Goal: Task Accomplishment & Management: Use online tool/utility

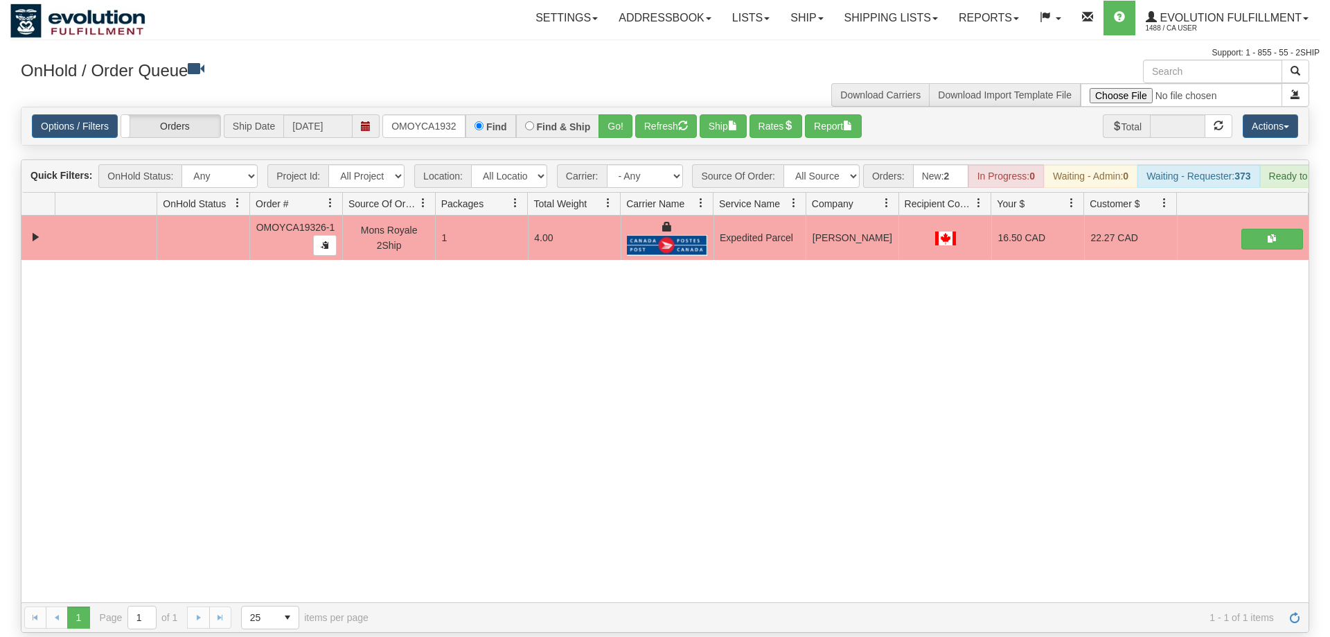
scroll to position [0, 14]
drag, startPoint x: 458, startPoint y: 105, endPoint x: 443, endPoint y: 102, distance: 14.8
click at [450, 114] on input "OMOYCA19326-1" at bounding box center [423, 126] width 83 height 24
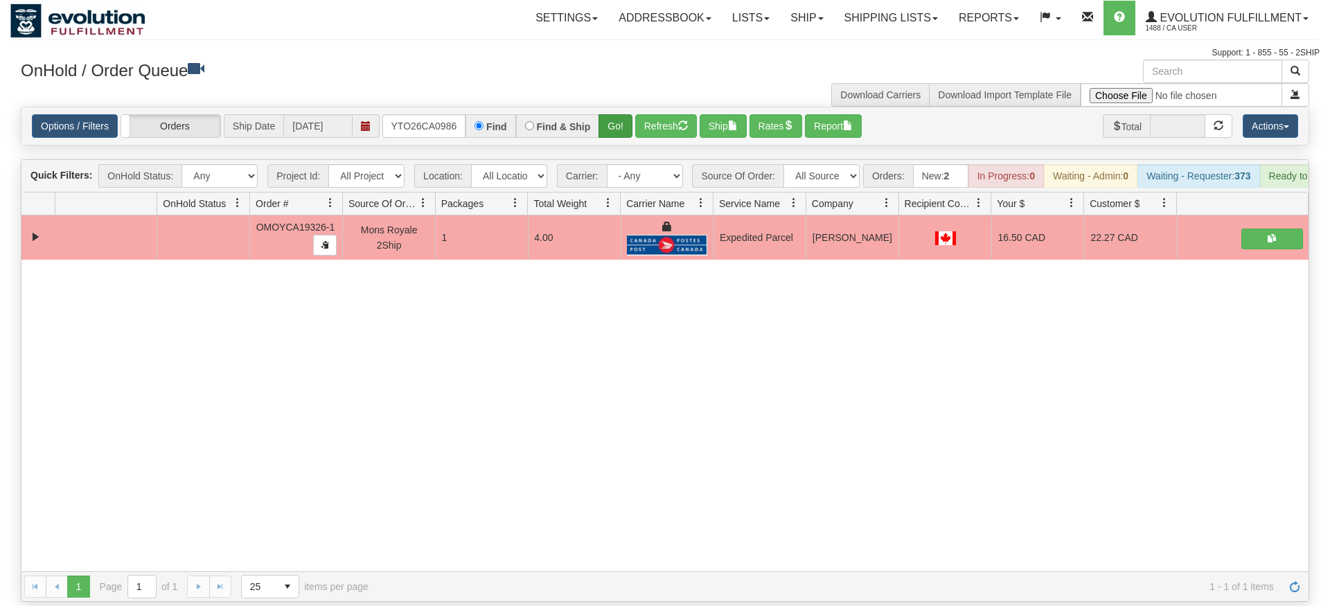
type input "oMOYTO26CA0986"
click at [605, 142] on div "Is equal to Is not equal to Contains Does not contains CAD USD EUR ZAR [PERSON_…" at bounding box center [664, 354] width 1309 height 495
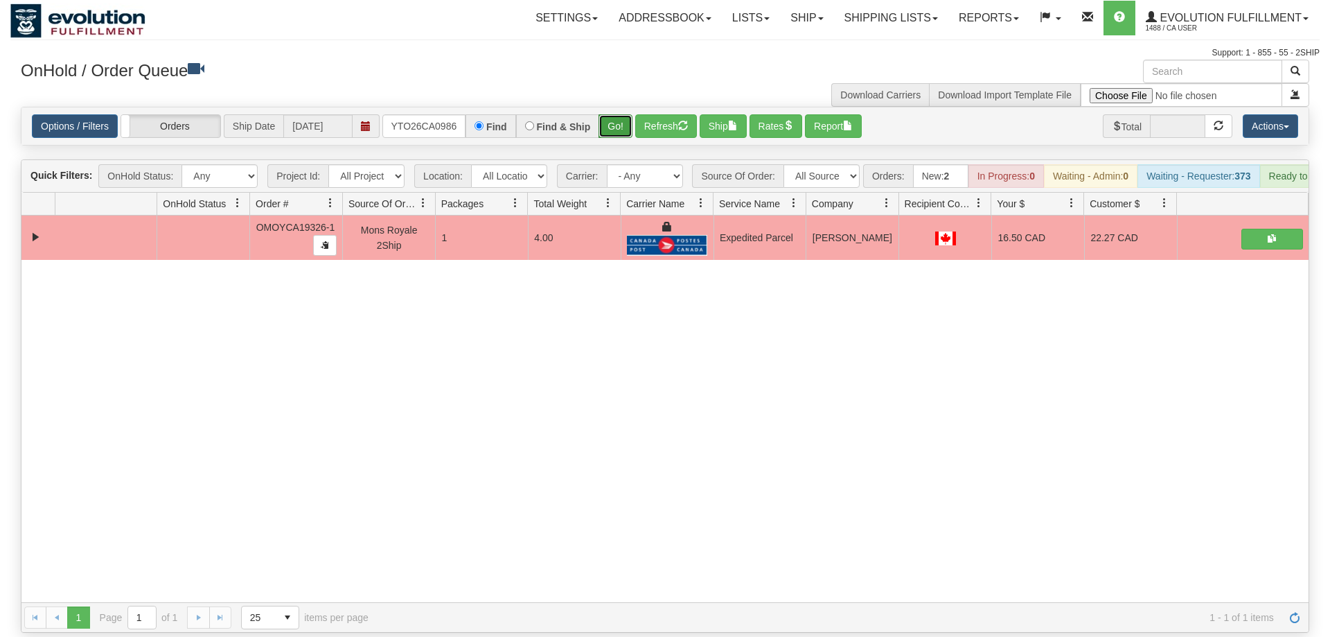
click at [609, 114] on button "Go!" at bounding box center [616, 126] width 34 height 24
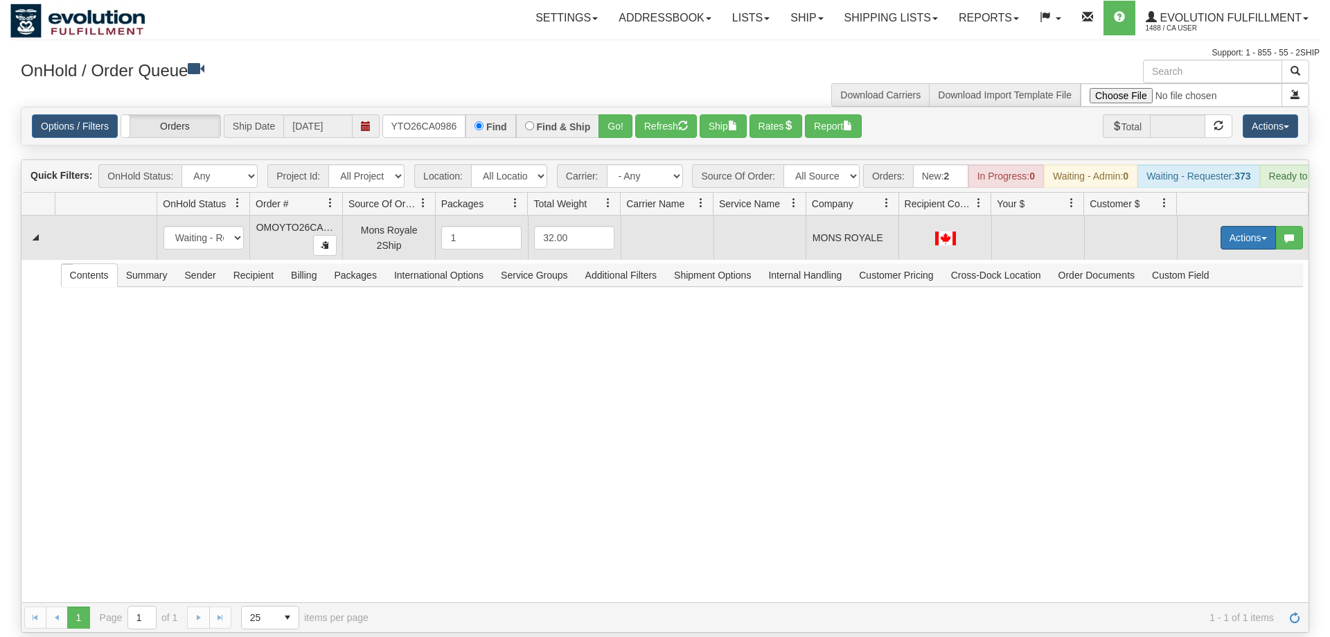
click at [1255, 215] on td "Actions Open Refresh Rates Rate All Services Ship Delete Edit Items" at bounding box center [1243, 237] width 132 height 44
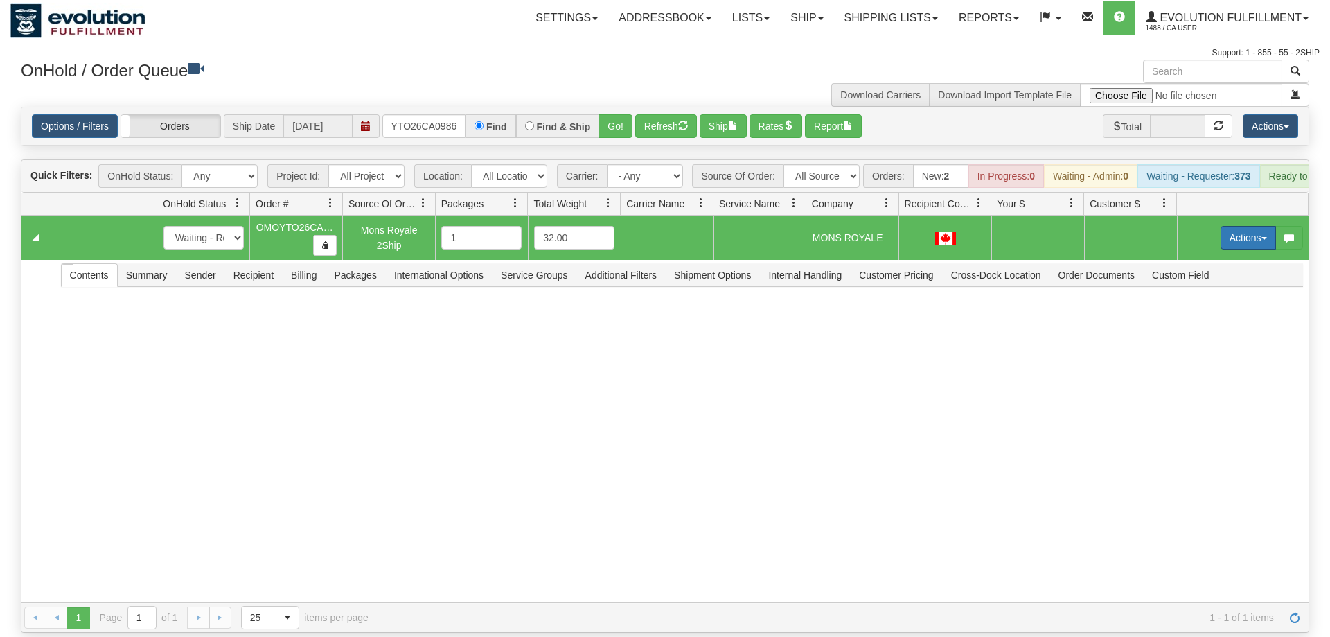
click at [1257, 226] on button "Actions" at bounding box center [1248, 238] width 55 height 24
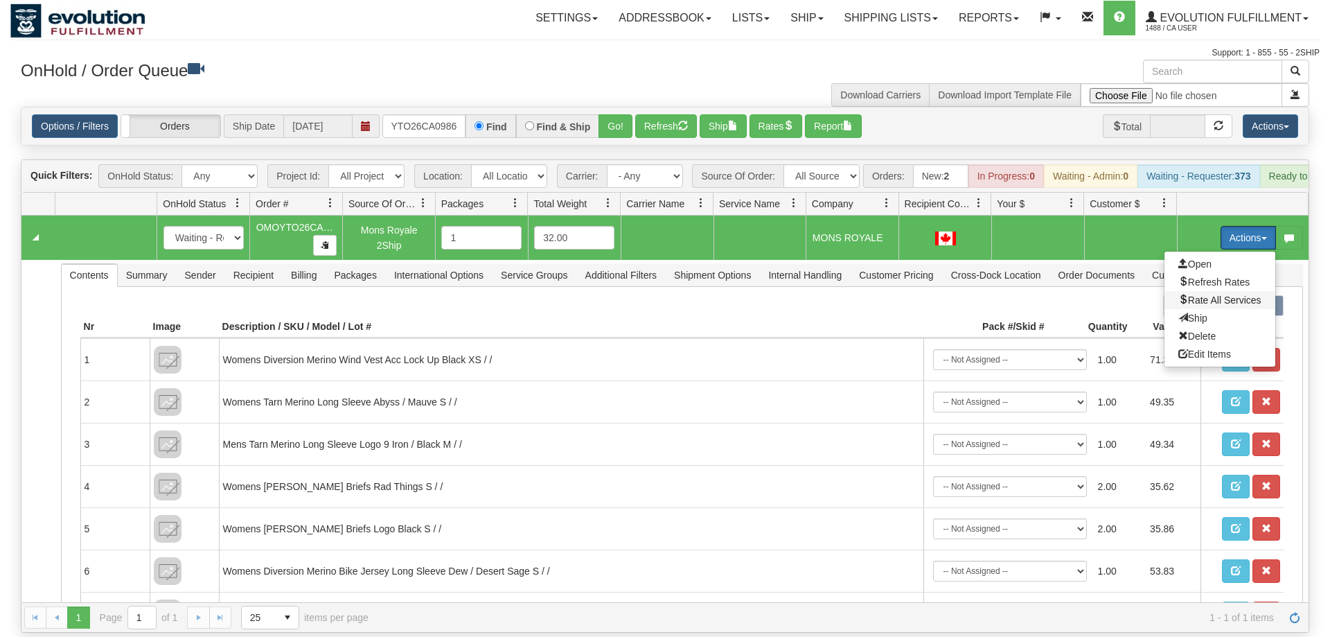
click at [1199, 294] on span "Rate All Services" at bounding box center [1219, 299] width 83 height 11
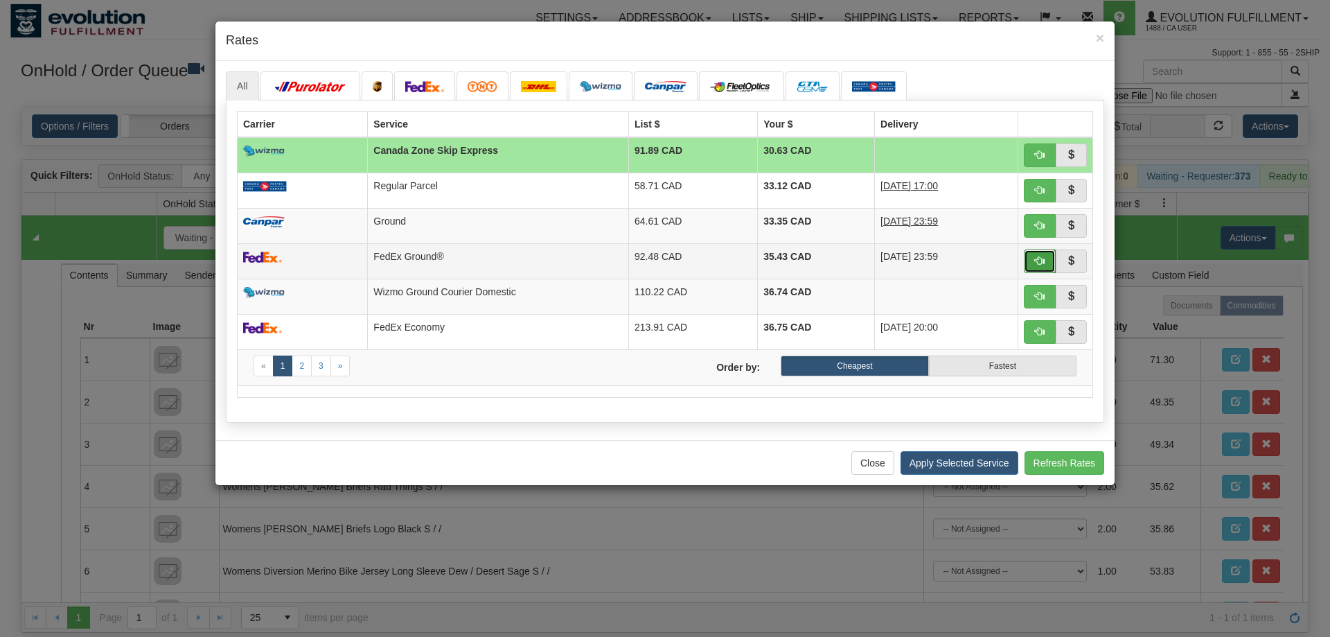
click at [1039, 263] on span "button" at bounding box center [1040, 261] width 10 height 10
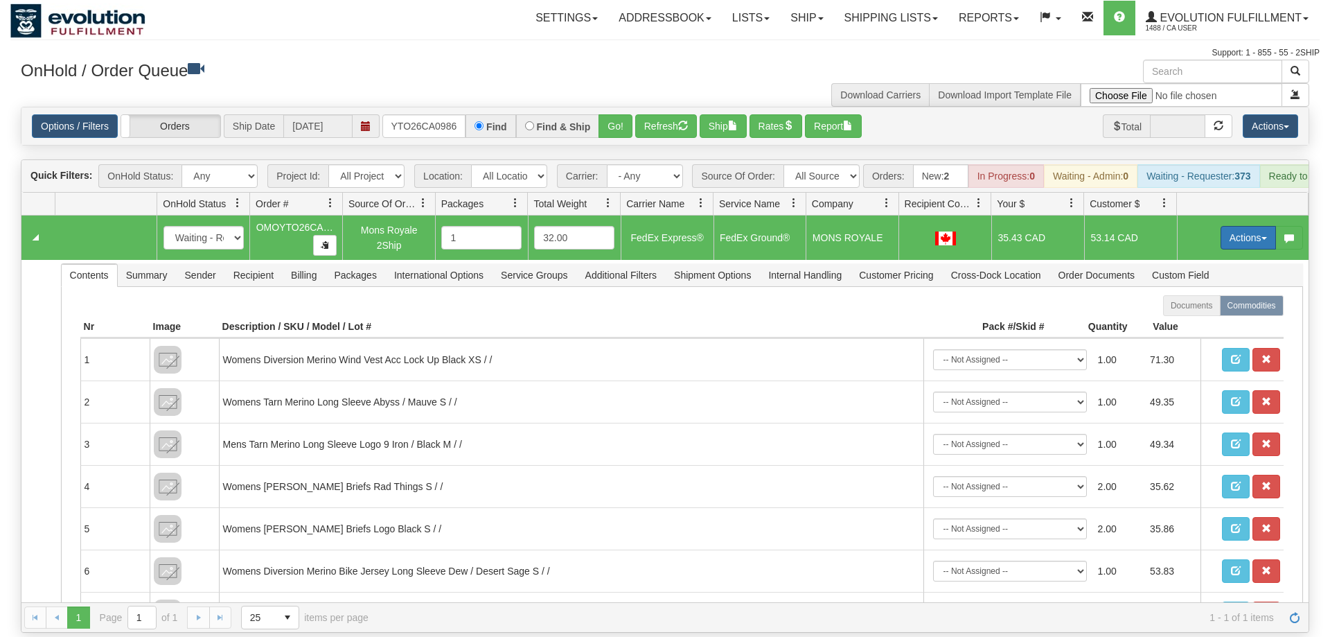
click at [1239, 226] on button "Actions" at bounding box center [1248, 238] width 55 height 24
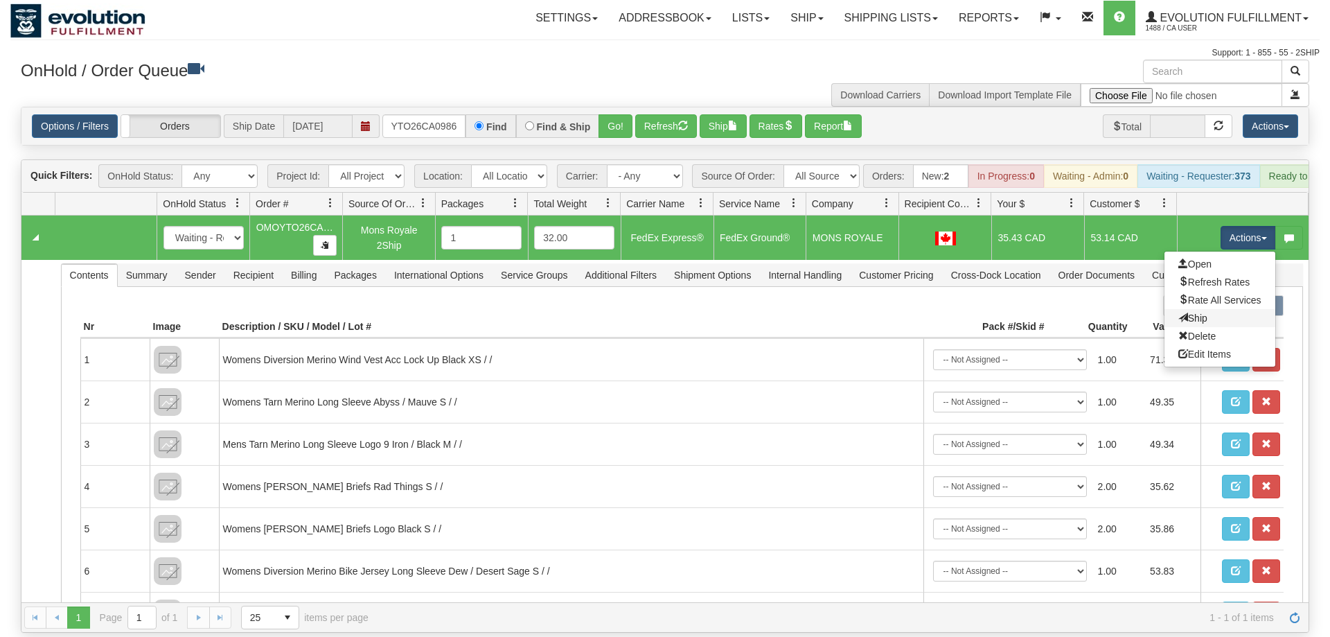
click at [1216, 309] on link "Ship" at bounding box center [1220, 318] width 111 height 18
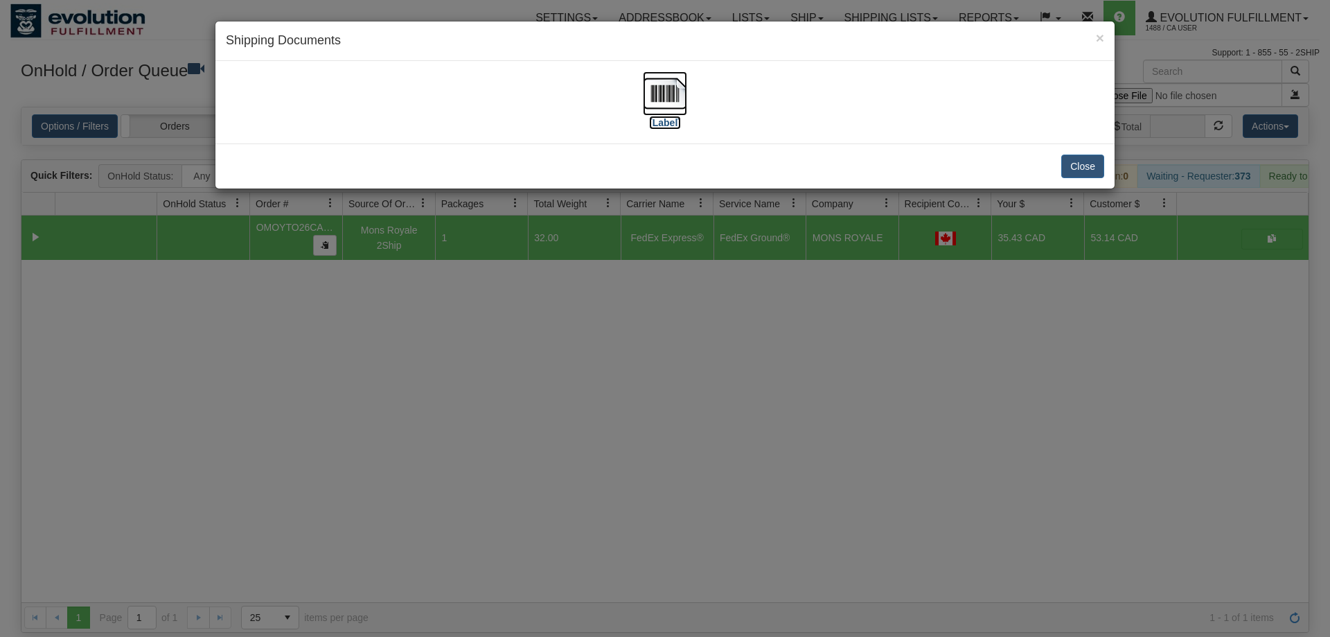
click at [669, 107] on img at bounding box center [665, 93] width 44 height 44
click at [760, 350] on div "× Shipping Documents [Label] Close" at bounding box center [665, 318] width 1330 height 637
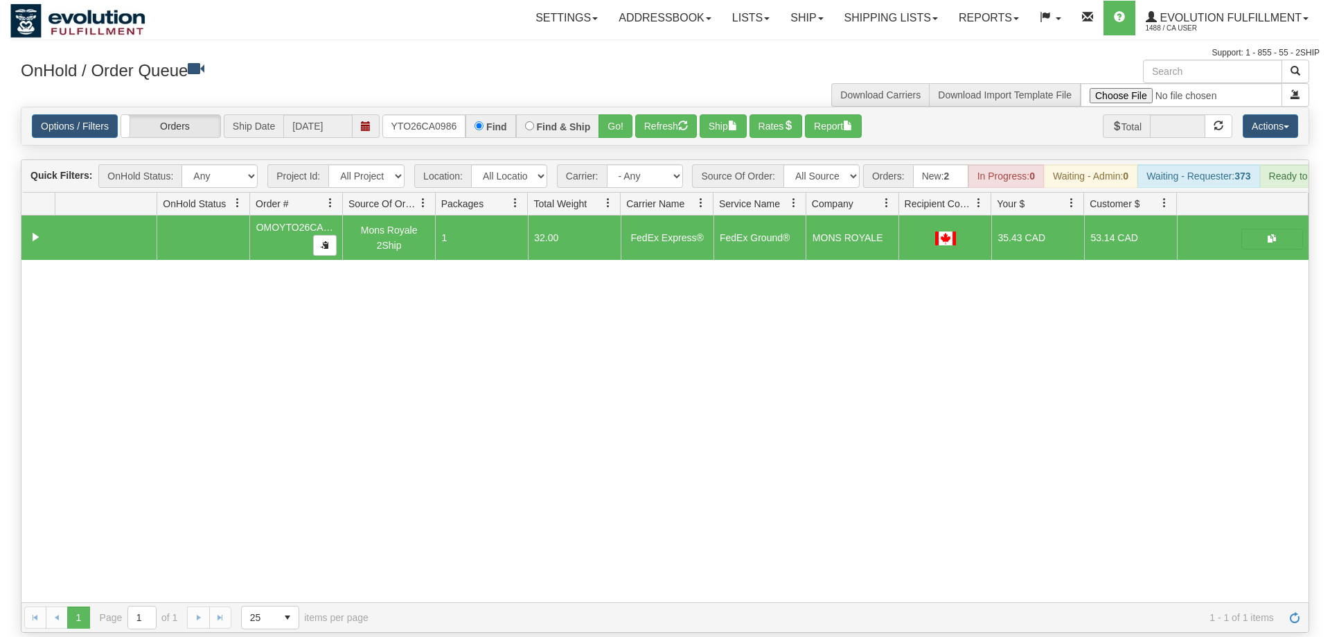
click at [314, 477] on div "31508047 EVOLUTION V3 90793876 0 OMOYTO26CA0986 Mons Royale 2Ship 1 32.00 FedEx…" at bounding box center [664, 408] width 1287 height 387
click at [421, 114] on input "oMOYTO26CA0986" at bounding box center [423, 126] width 83 height 24
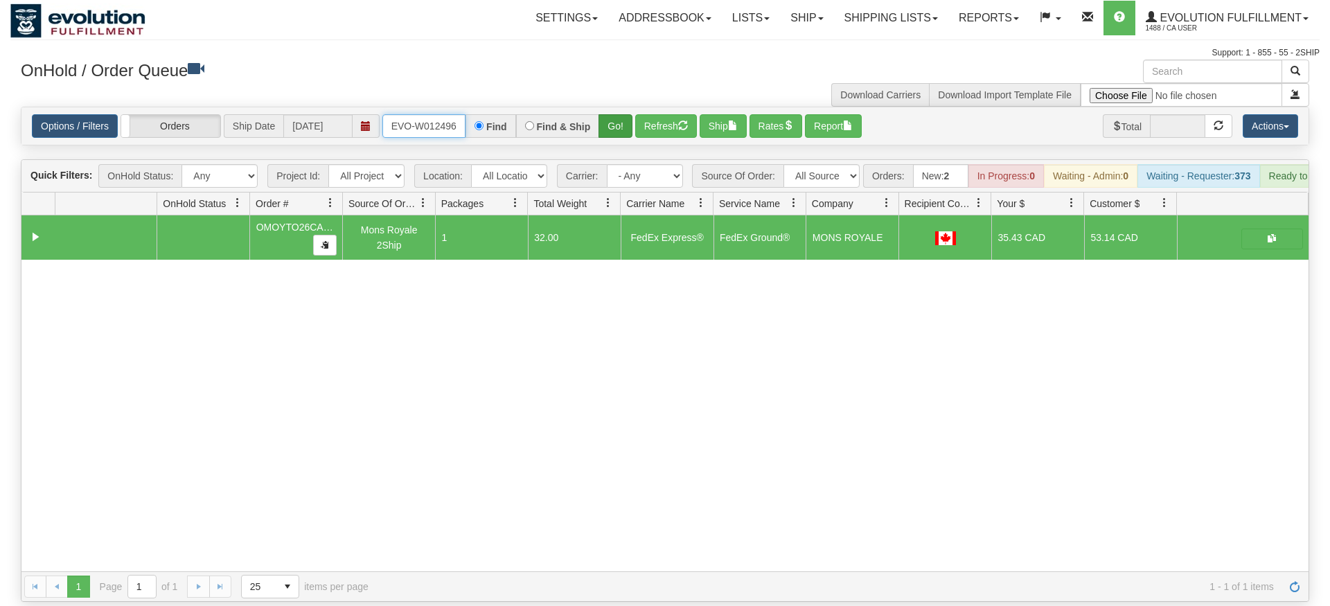
type input "ORSCEVO-W012496"
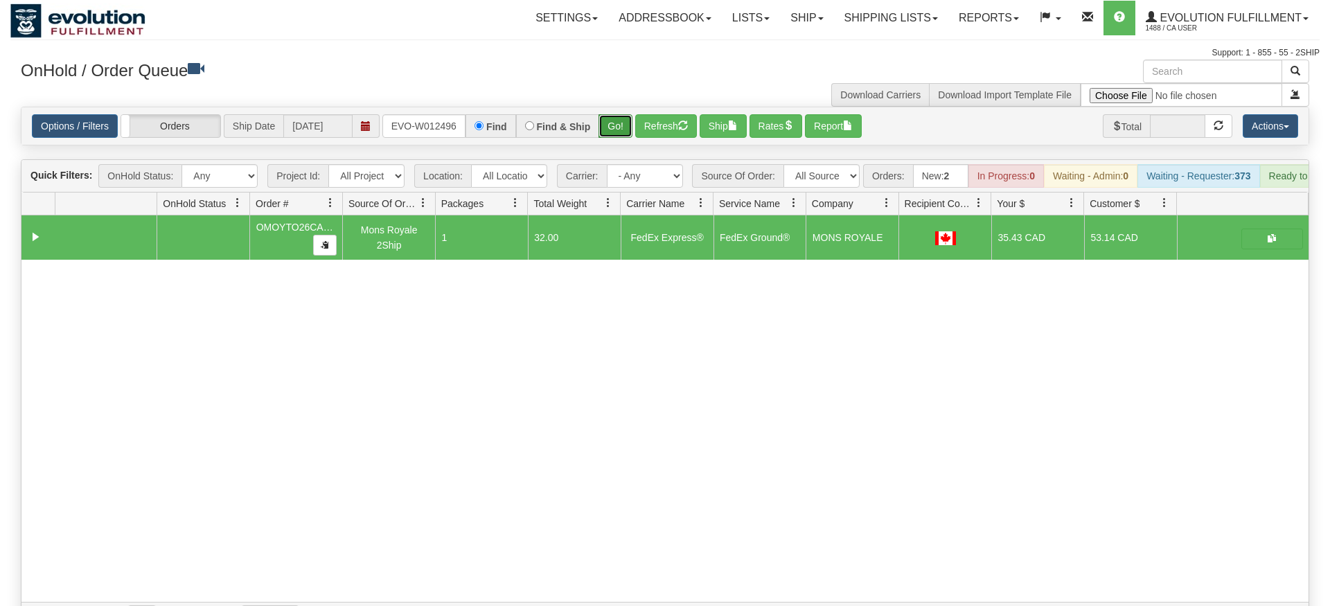
click at [612, 142] on div "Is equal to Is not equal to Contains Does not contains CAD USD EUR ZAR [PERSON_…" at bounding box center [664, 370] width 1309 height 526
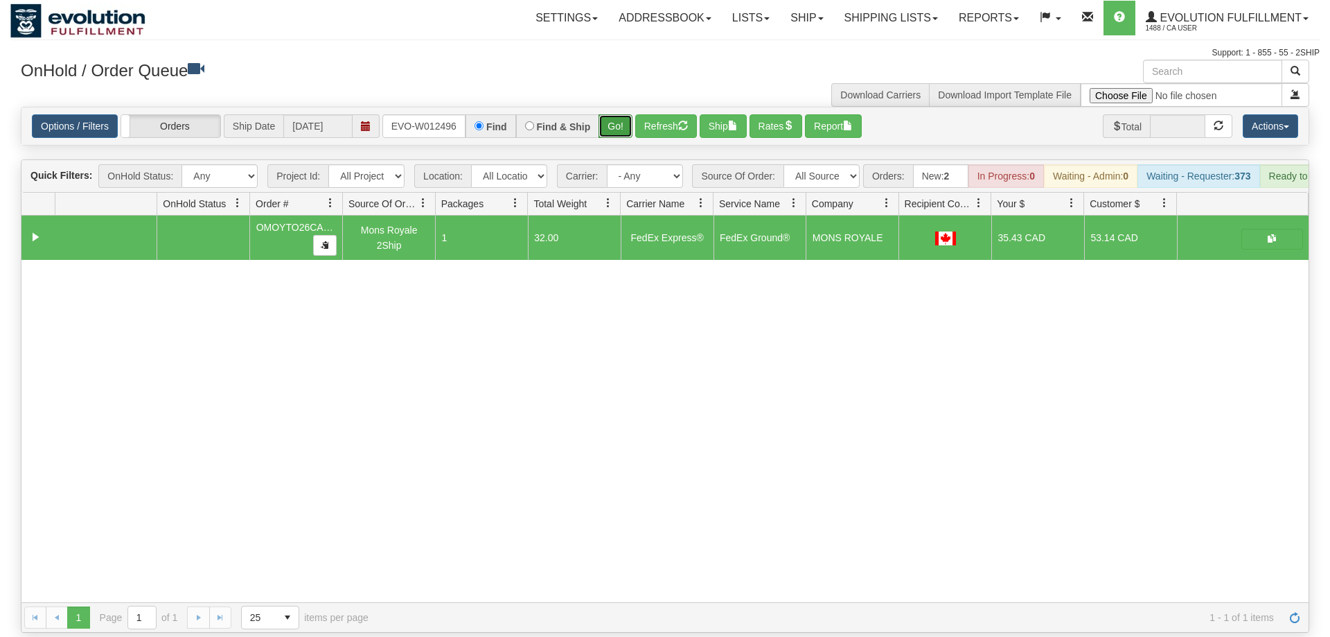
click at [617, 114] on button "Go!" at bounding box center [616, 126] width 34 height 24
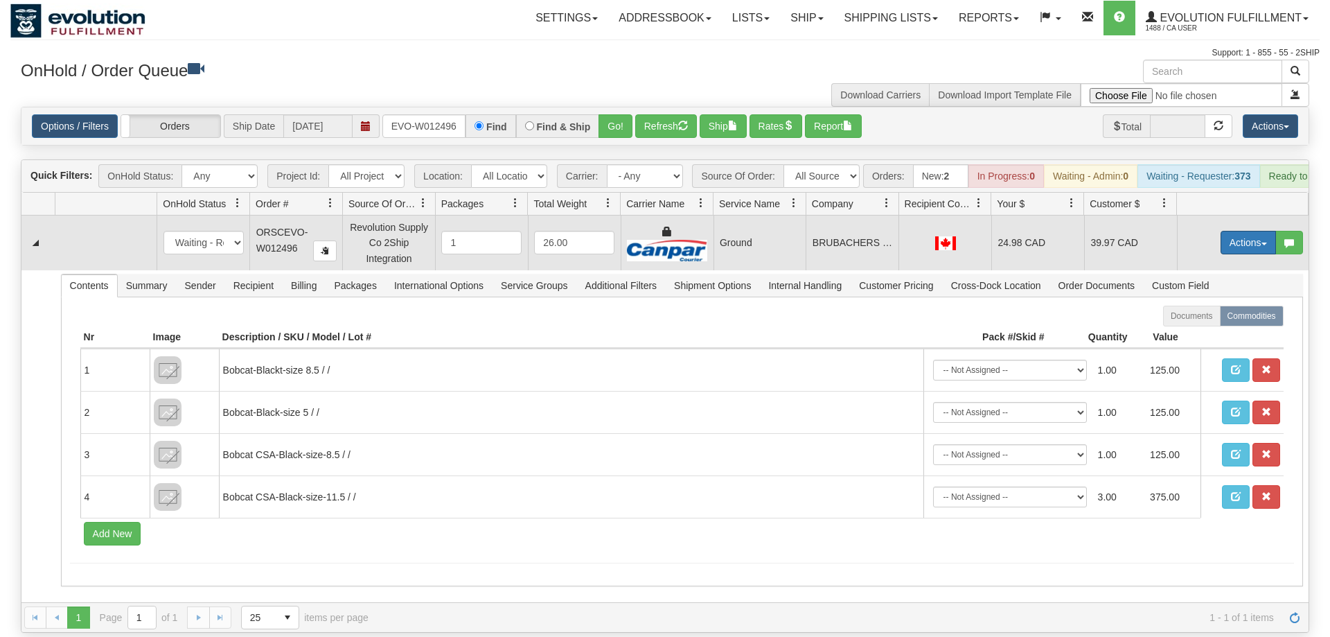
click at [1241, 231] on button "Actions" at bounding box center [1248, 243] width 55 height 24
click at [1201, 317] on span "Ship" at bounding box center [1192, 322] width 29 height 11
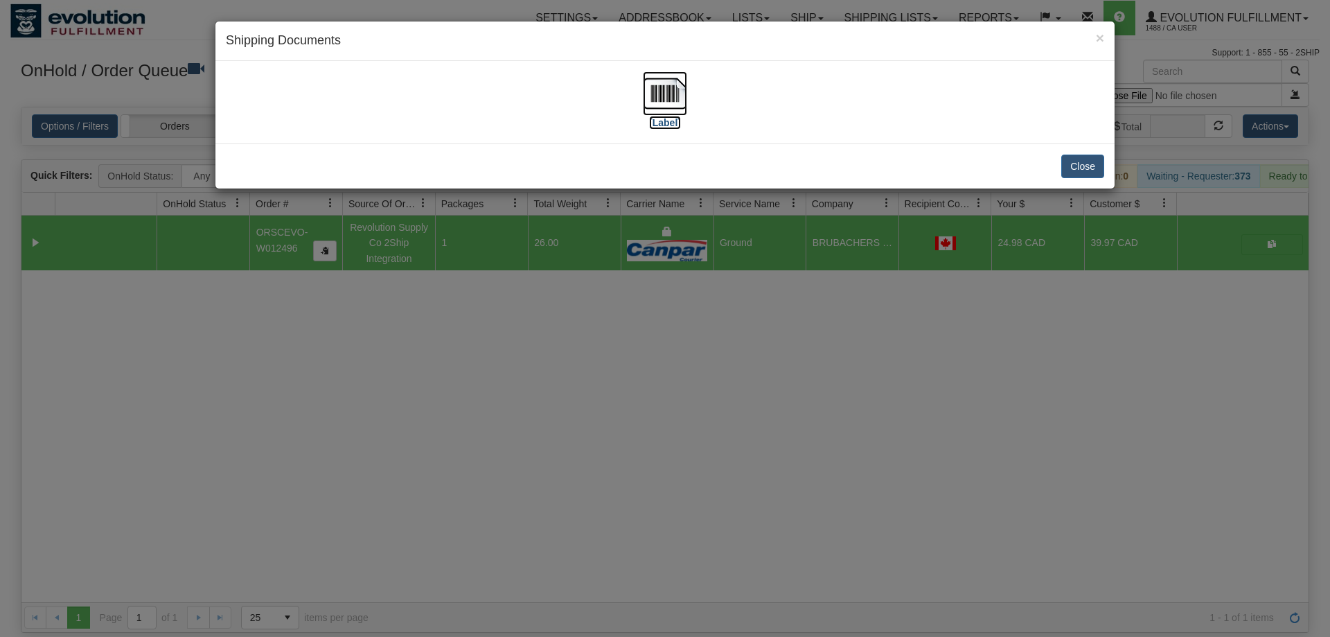
click at [657, 87] on img at bounding box center [665, 93] width 44 height 44
